Goal: Book appointment/travel/reservation

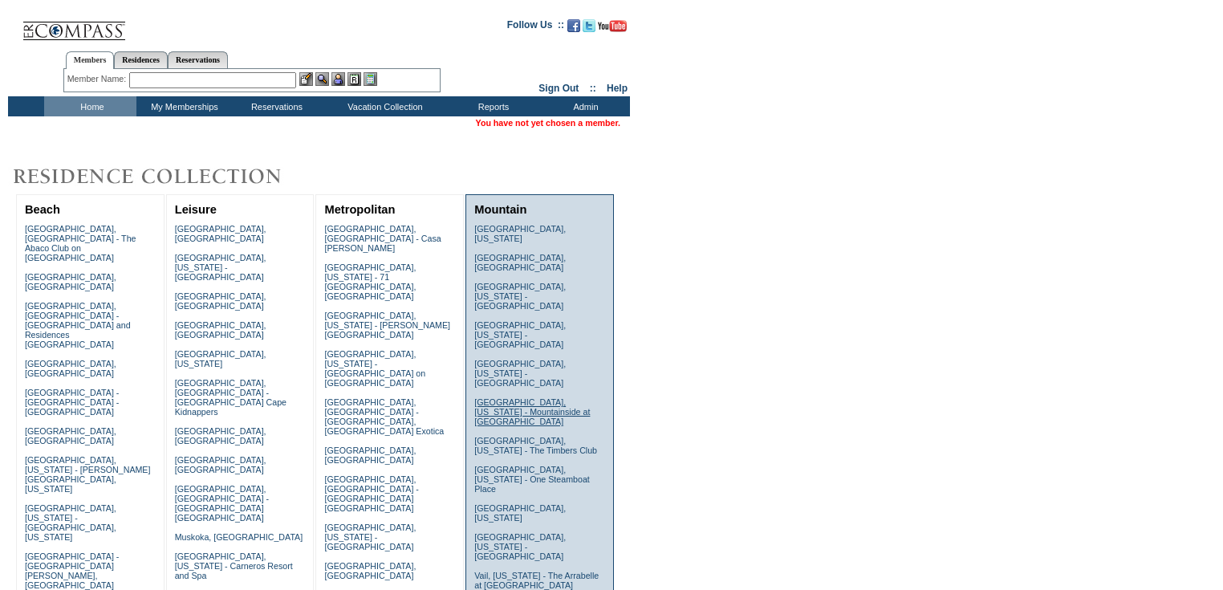
click at [484, 397] on link "Lake Tahoe, California - Mountainside at Northstar" at bounding box center [532, 411] width 116 height 29
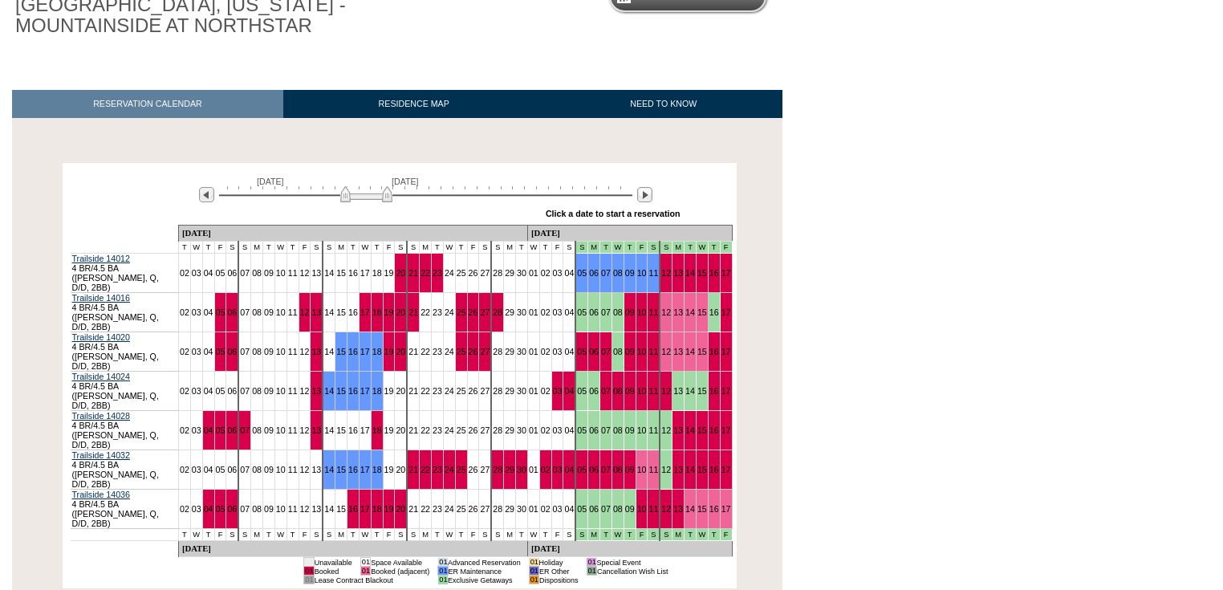
scroll to position [195, 0]
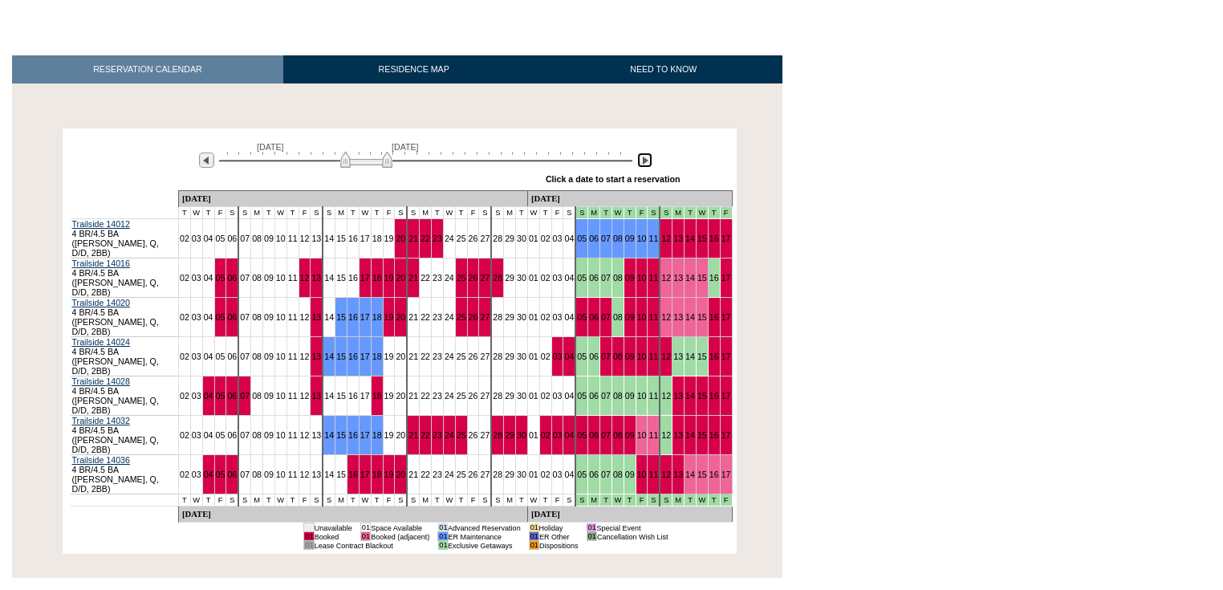
click at [652, 165] on img at bounding box center [644, 159] width 15 height 15
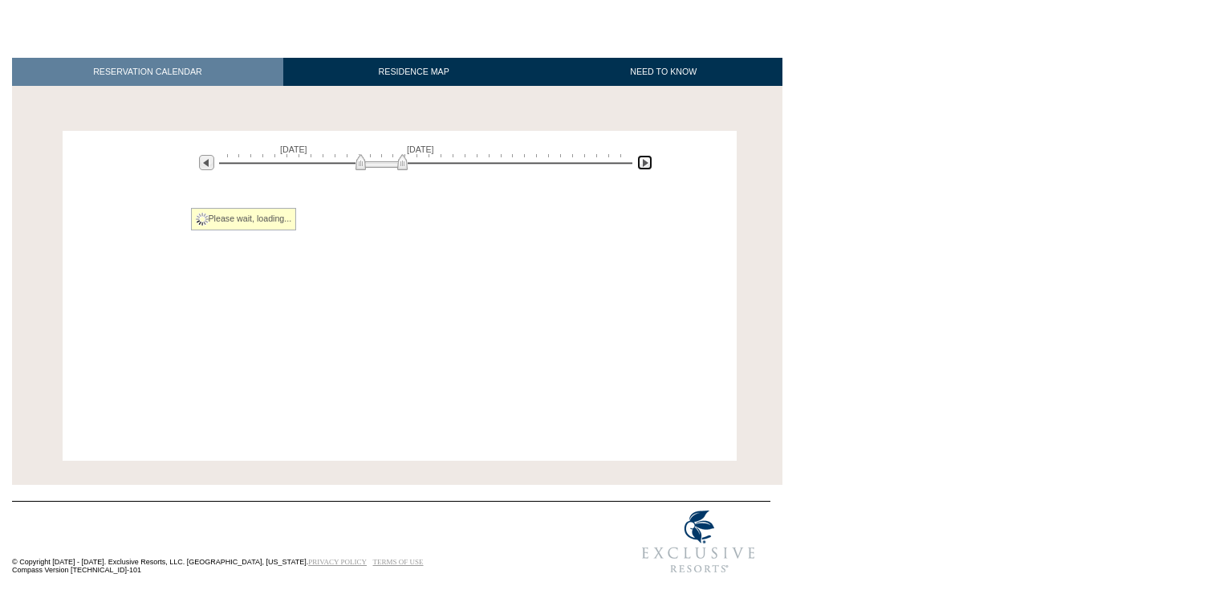
click at [652, 165] on div at bounding box center [645, 163] width 18 height 18
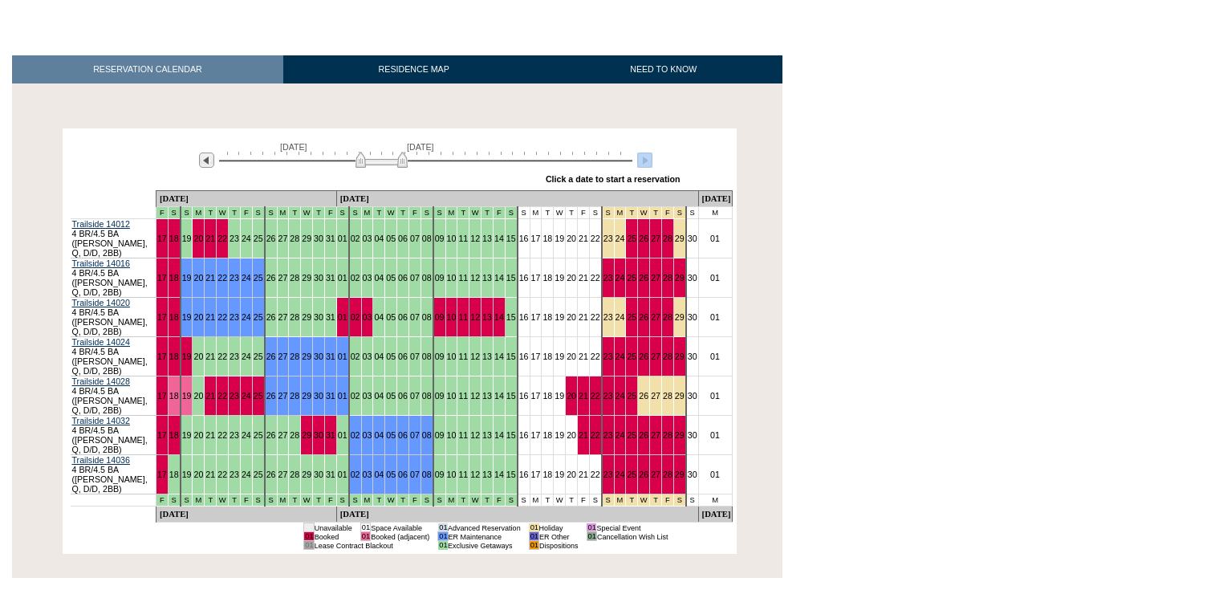
click at [652, 165] on div at bounding box center [645, 161] width 18 height 18
click at [641, 164] on img at bounding box center [644, 159] width 15 height 15
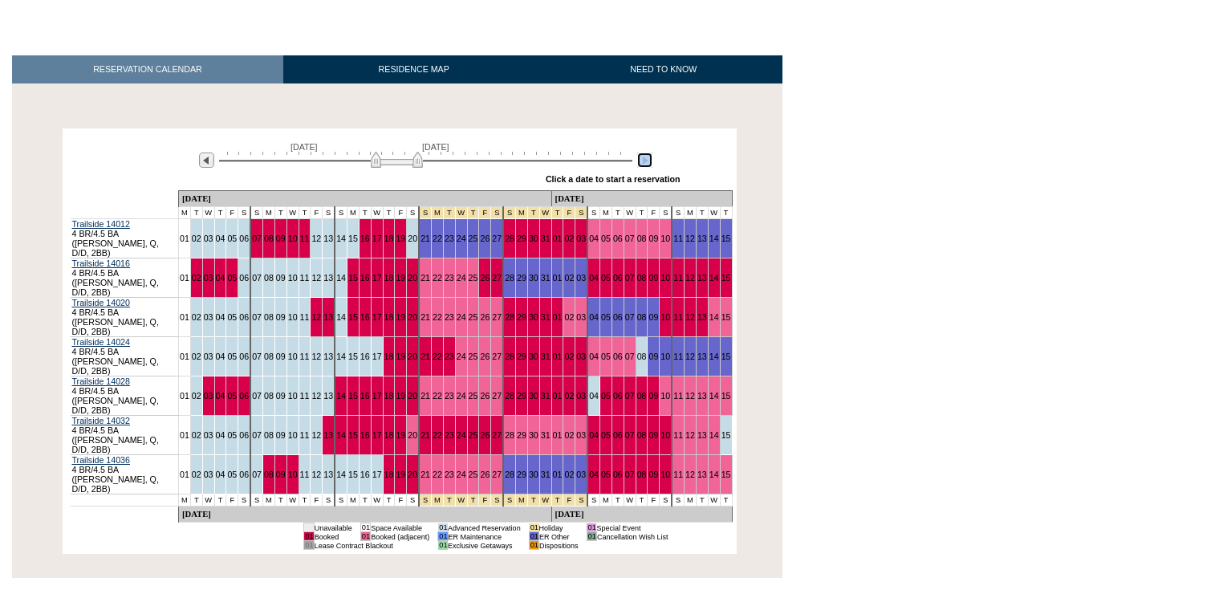
click at [641, 164] on img at bounding box center [644, 159] width 15 height 15
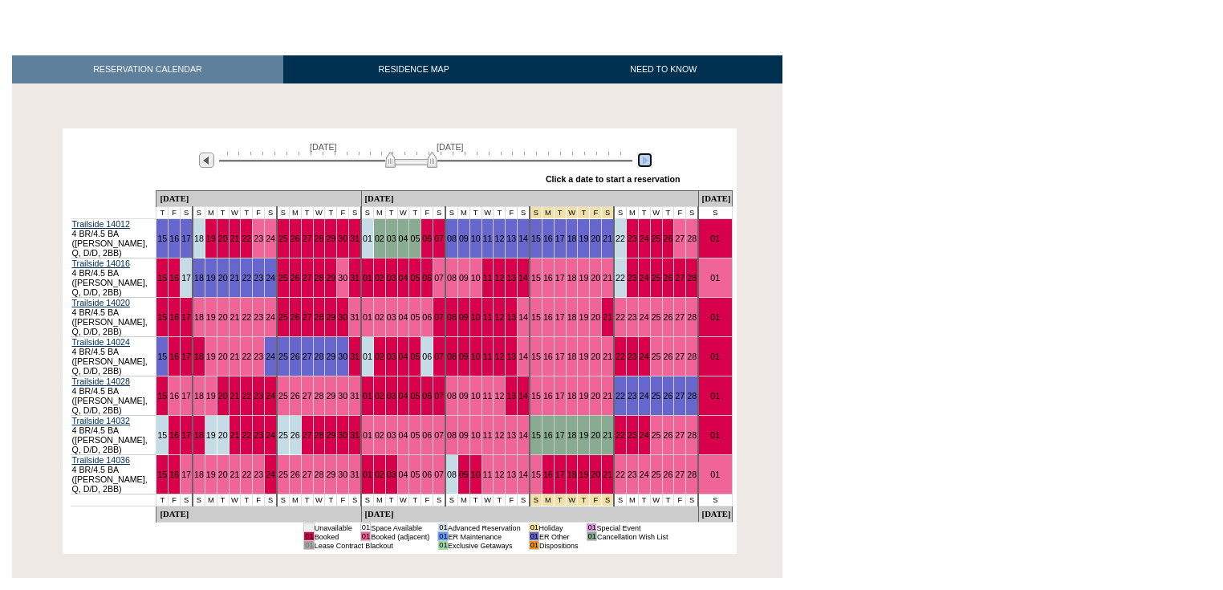
click at [641, 164] on img at bounding box center [644, 159] width 15 height 15
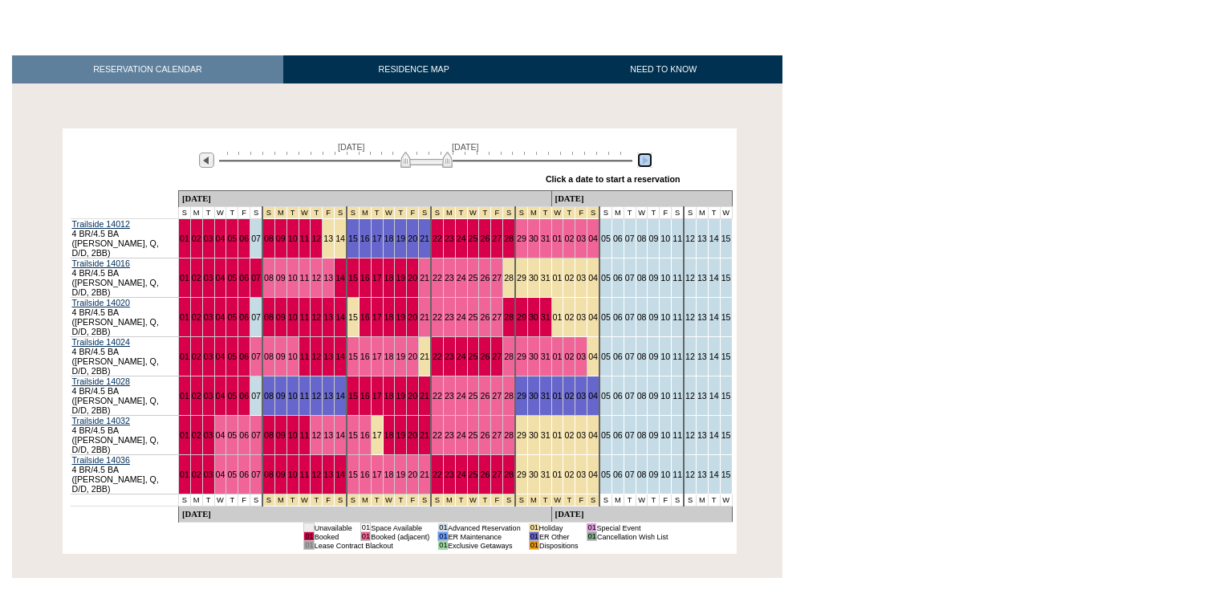
click at [641, 164] on img at bounding box center [644, 159] width 15 height 15
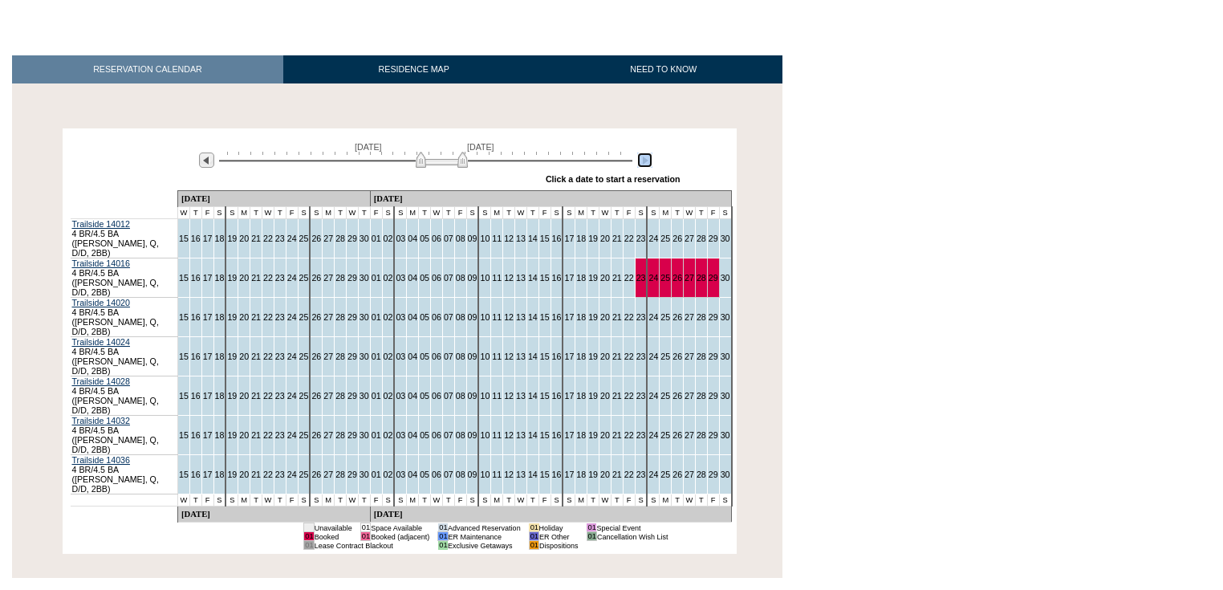
click at [641, 164] on img at bounding box center [644, 159] width 15 height 15
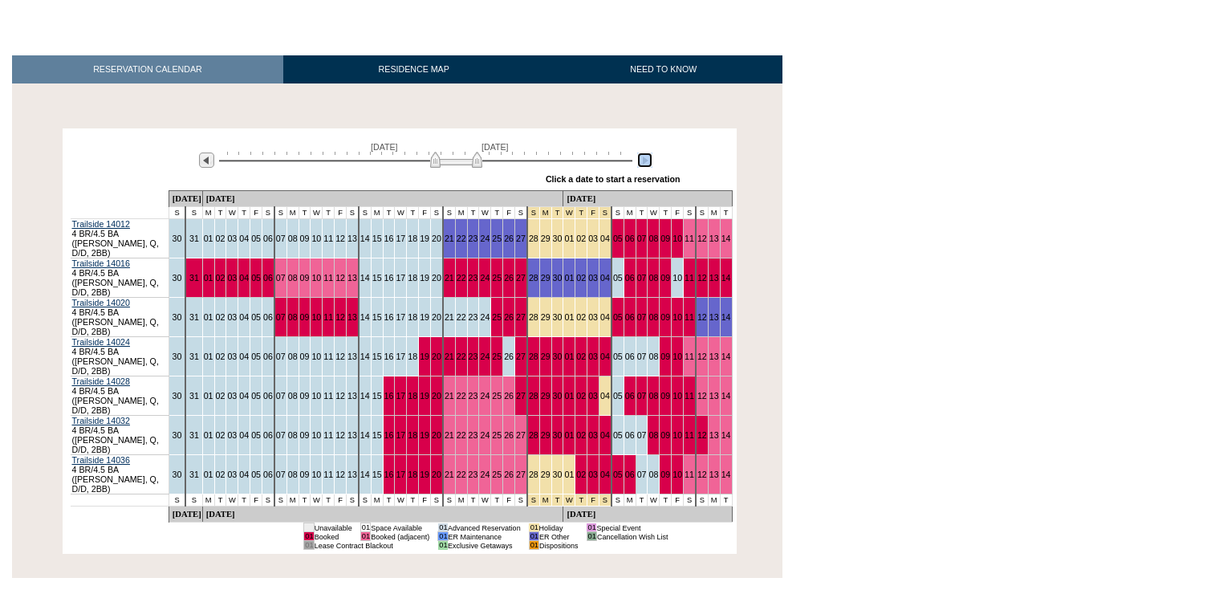
click at [641, 164] on img at bounding box center [644, 159] width 15 height 15
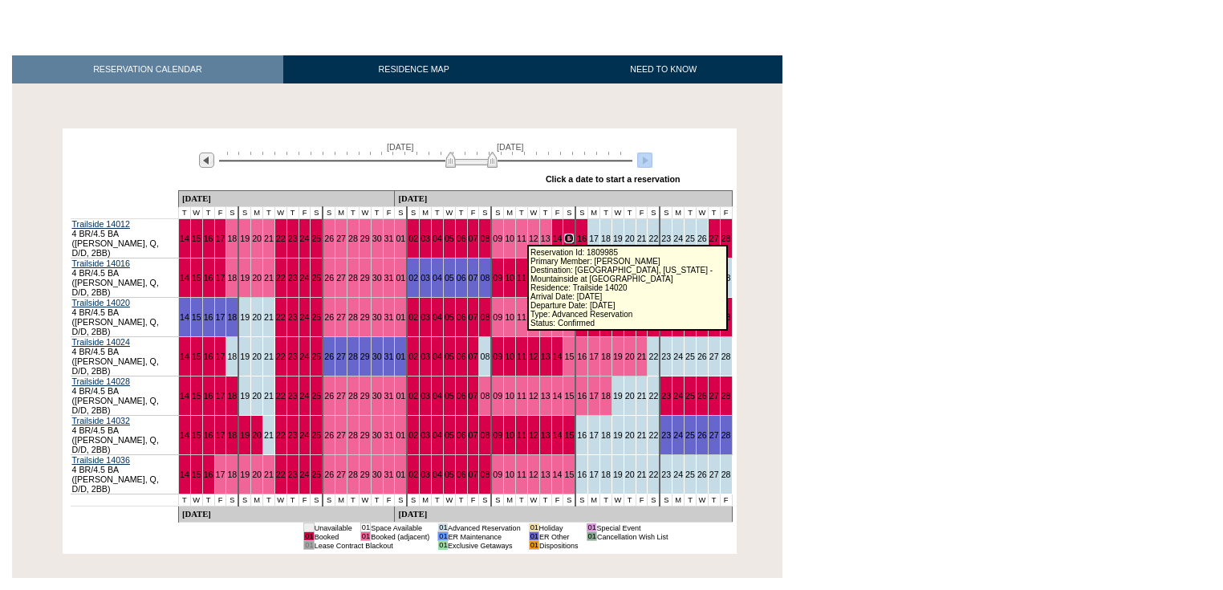
click at [564, 234] on link "15" at bounding box center [569, 239] width 10 height 10
